Goal: Information Seeking & Learning: Stay updated

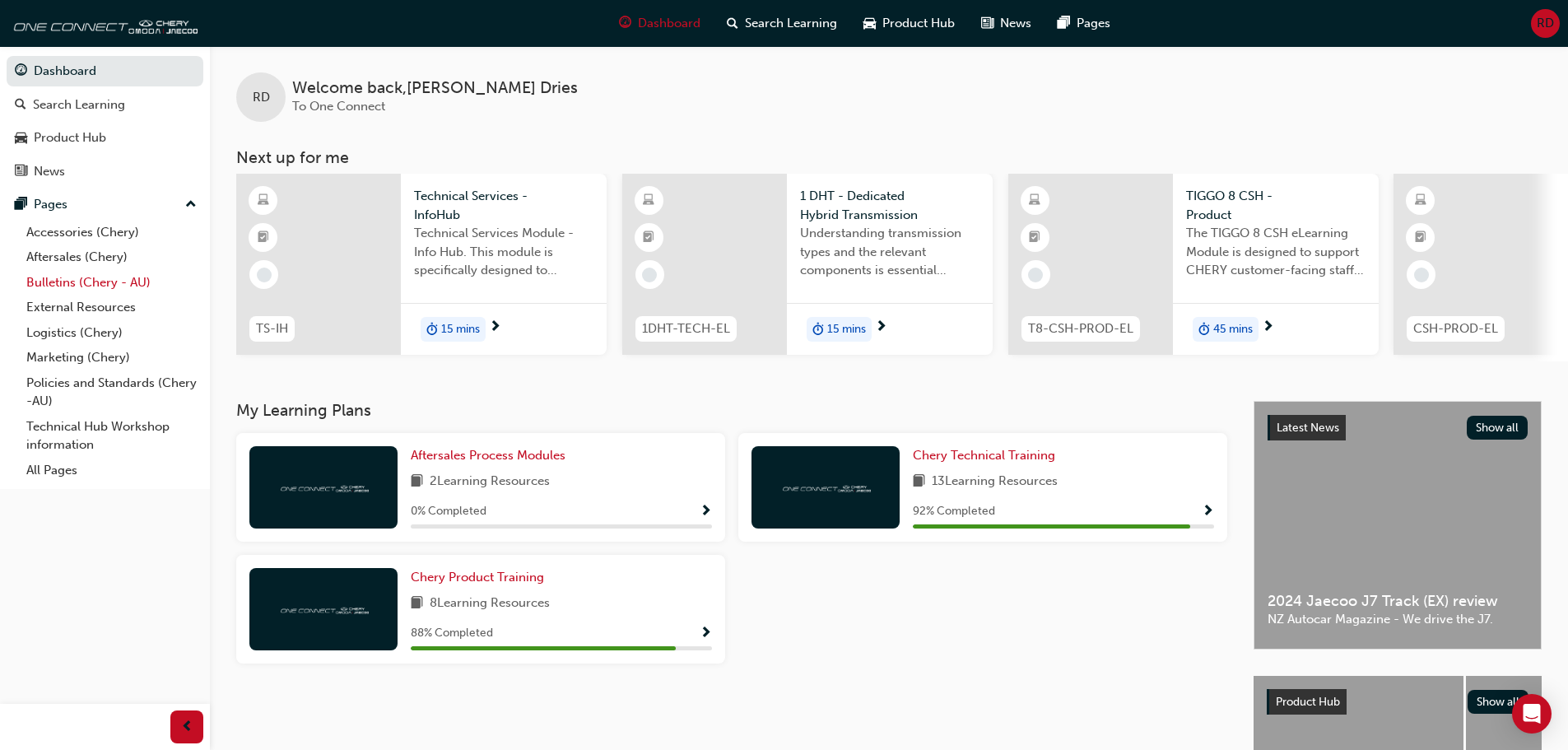
click at [69, 277] on link "Bulletins (Chery - AU)" at bounding box center [111, 282] width 184 height 26
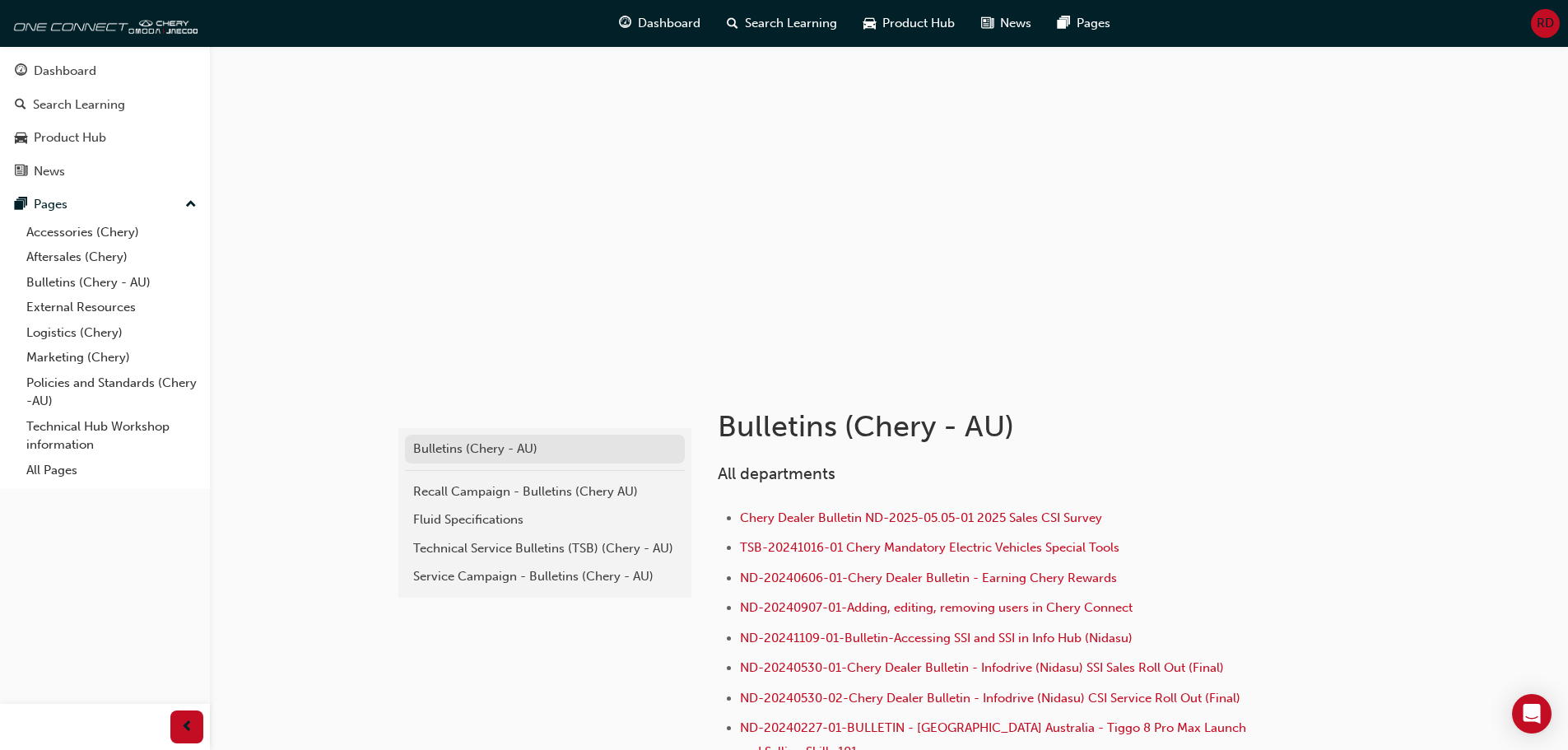
click at [421, 452] on div "Bulletins (Chery - AU)" at bounding box center [545, 449] width 263 height 19
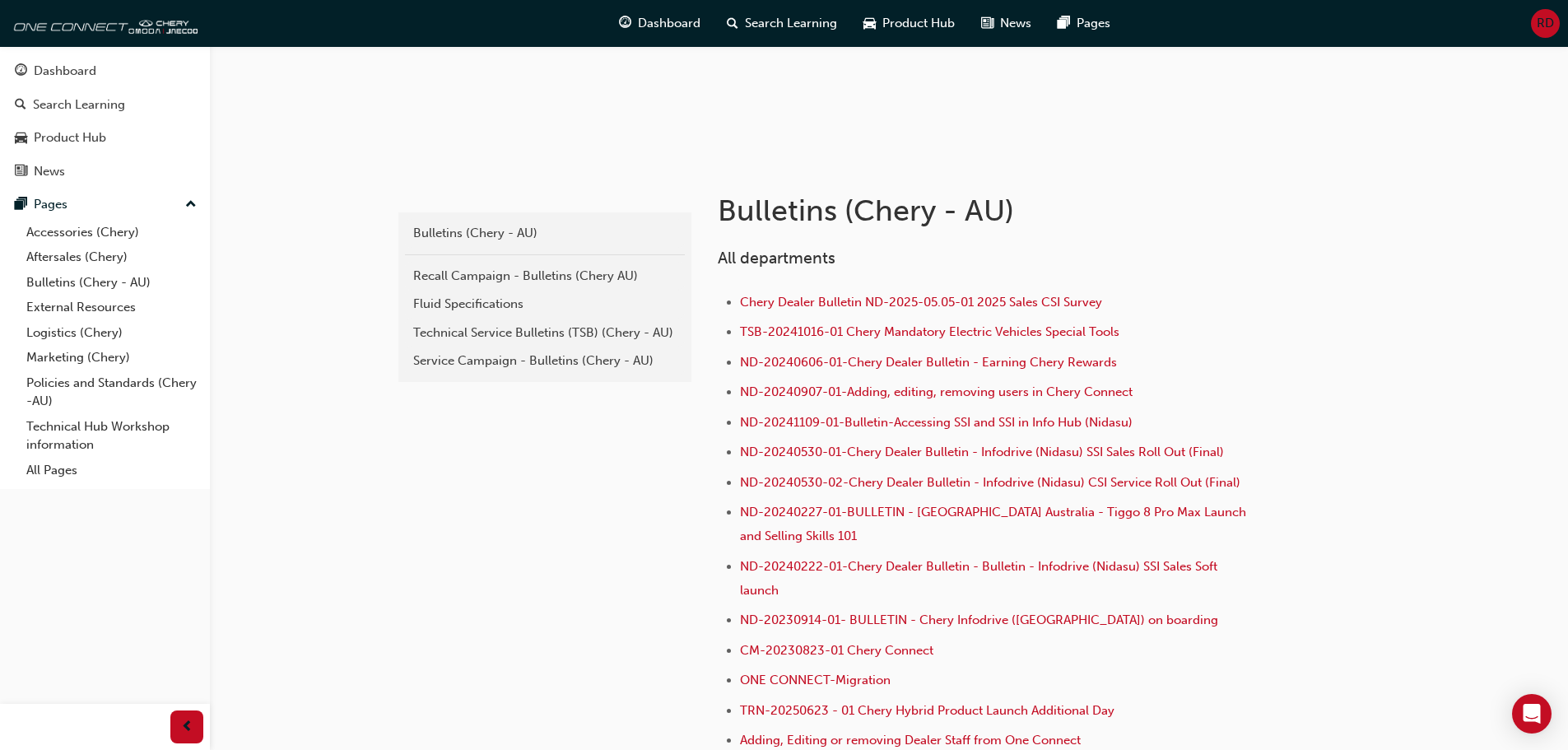
scroll to position [165, 0]
